Goal: Task Accomplishment & Management: Manage account settings

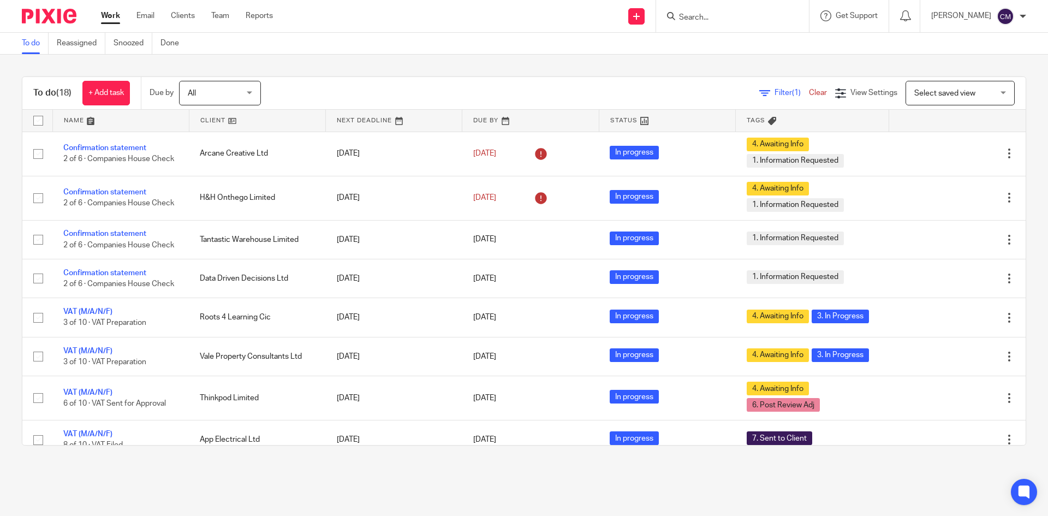
click at [399, 22] on div "Send new email Create task Add client Get Support Contact Support Help Document…" at bounding box center [668, 16] width 758 height 32
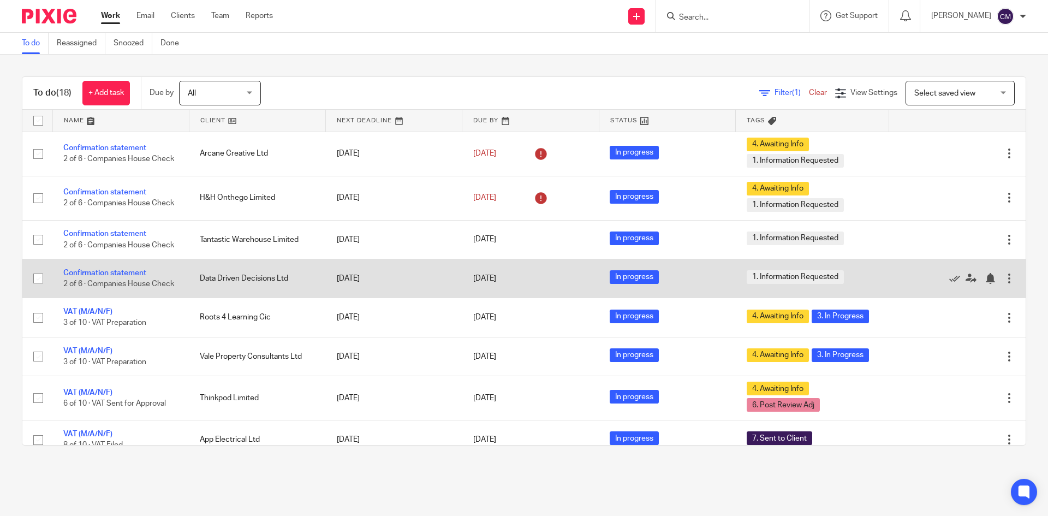
scroll to position [55, 0]
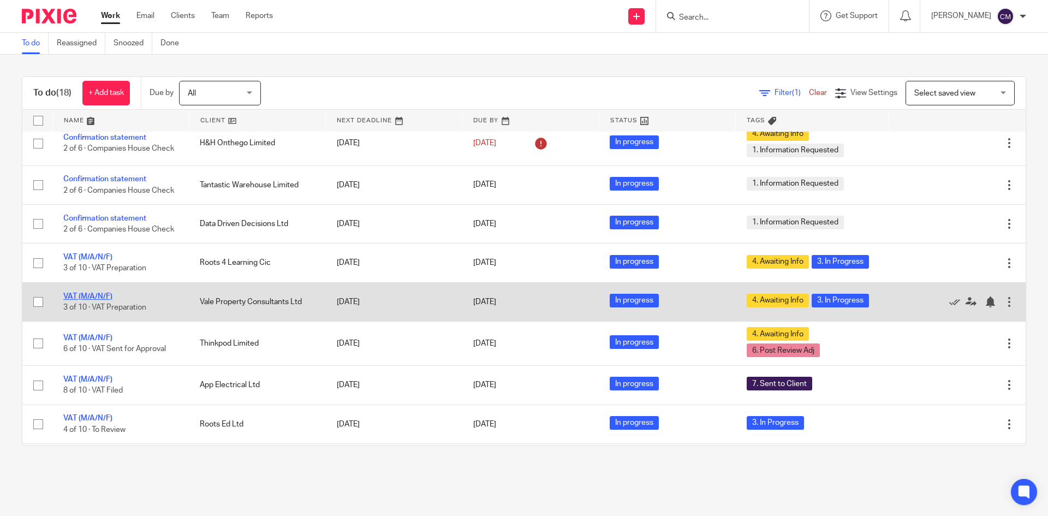
click at [76, 300] on link "VAT (M/A/N/F)" at bounding box center [87, 296] width 49 height 8
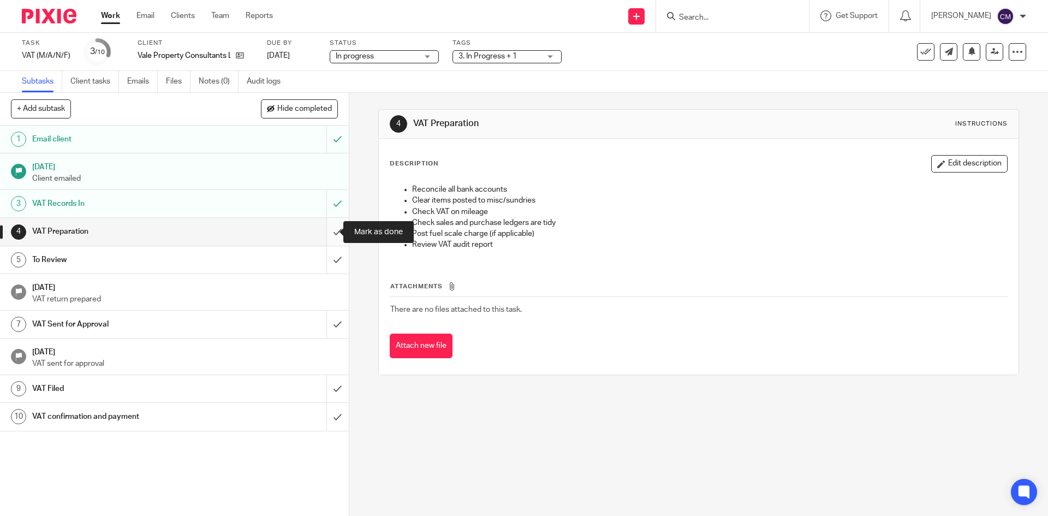
click at [327, 230] on input "submit" at bounding box center [174, 231] width 349 height 27
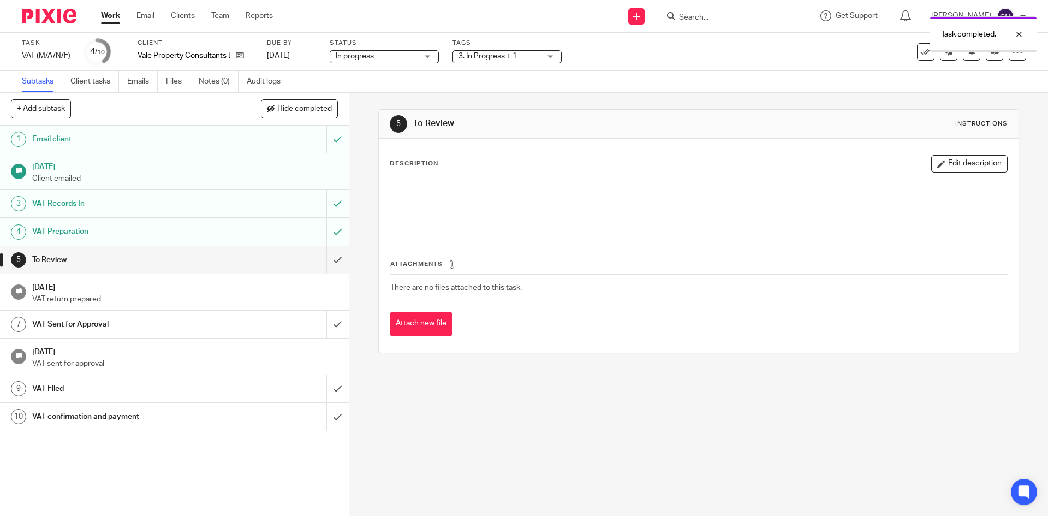
click at [498, 56] on span "3. In Progress + 1" at bounding box center [487, 56] width 58 height 8
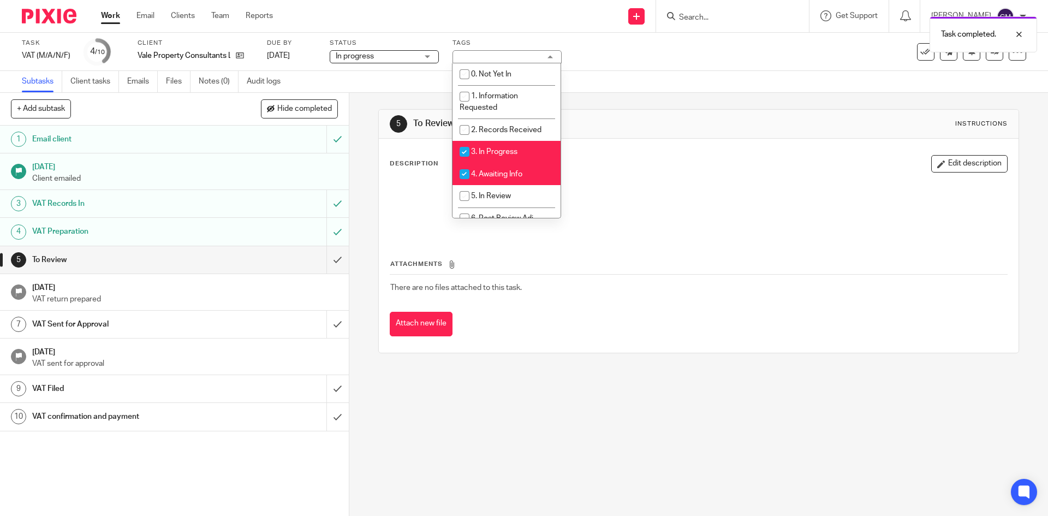
click at [506, 159] on li "3. In Progress" at bounding box center [506, 152] width 108 height 22
checkbox input "false"
click at [505, 172] on span "4. Awaiting Info" at bounding box center [496, 174] width 51 height 8
checkbox input "false"
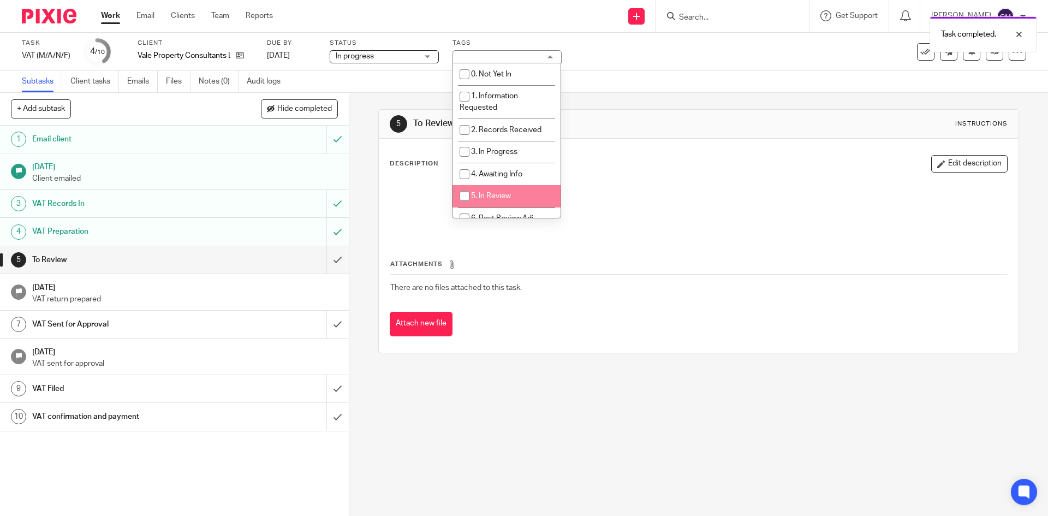
click at [504, 187] on li "5. In Review" at bounding box center [506, 196] width 108 height 22
checkbox input "true"
click at [687, 61] on div "Task VAT (M/A/N/F) Save VAT (M/A/N/F) 4 /10 Client Vale Property Consultants Lt…" at bounding box center [440, 52] width 837 height 26
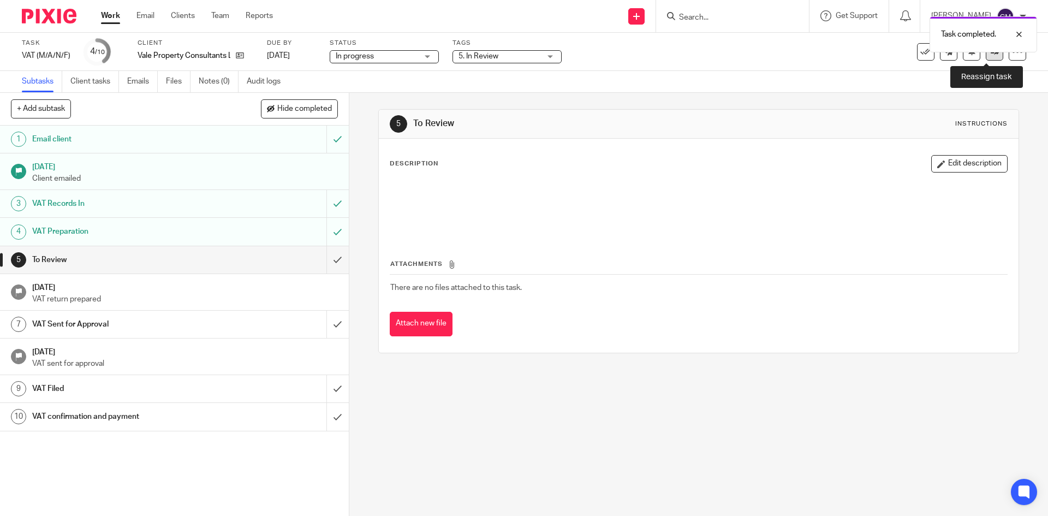
click at [989, 56] on link at bounding box center [994, 51] width 17 height 17
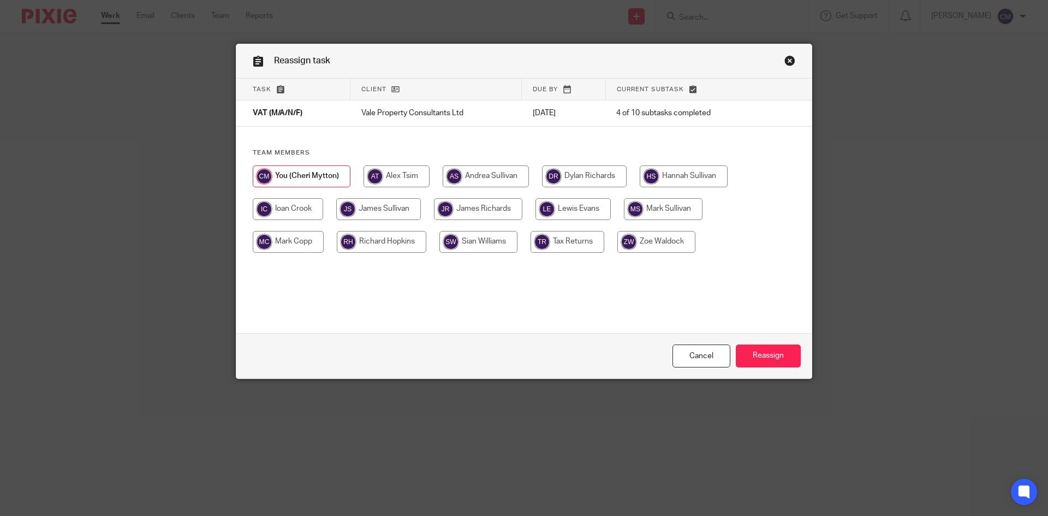
click at [590, 174] on input "radio" at bounding box center [584, 176] width 85 height 22
radio input "true"
click at [784, 356] on input "Reassign" at bounding box center [768, 355] width 65 height 23
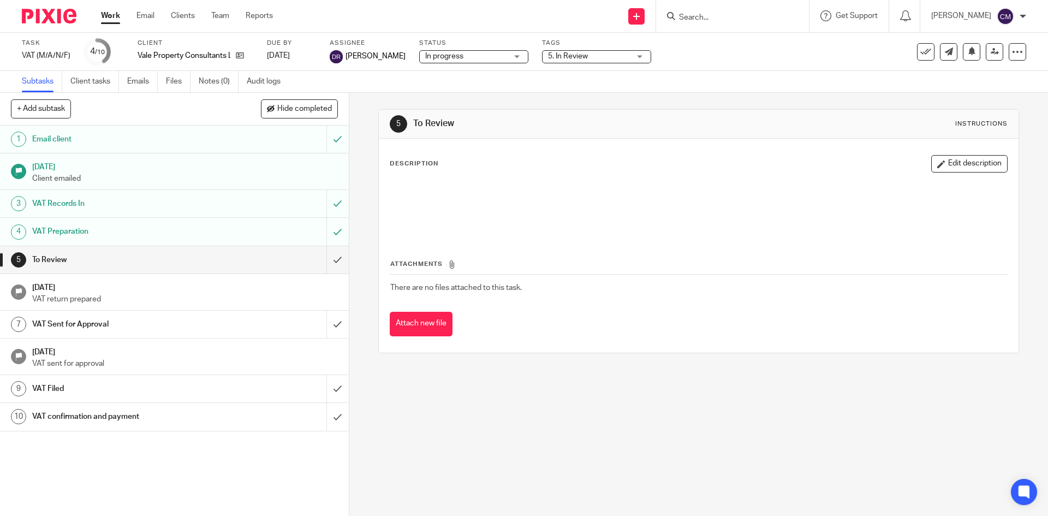
click at [106, 17] on link "Work" at bounding box center [110, 15] width 19 height 11
